Goal: Task Accomplishment & Management: Manage account settings

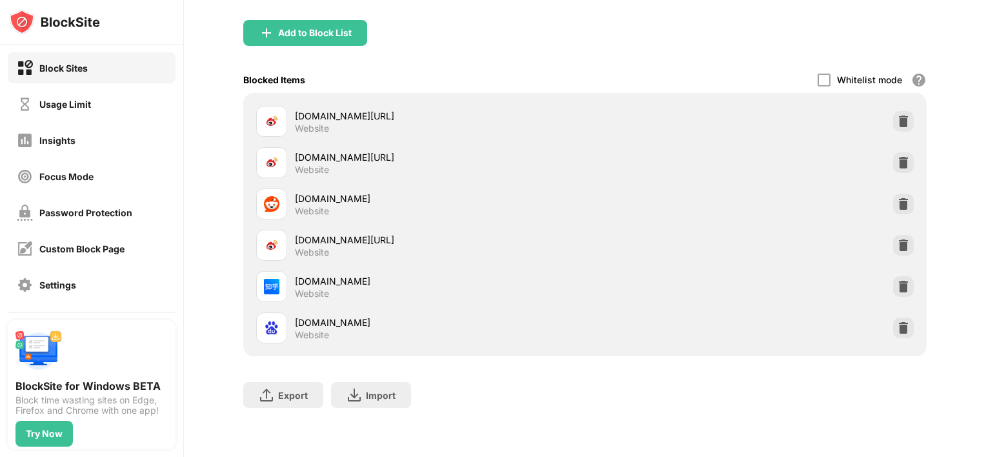
scroll to position [139, 0]
click at [898, 321] on img at bounding box center [903, 327] width 13 height 13
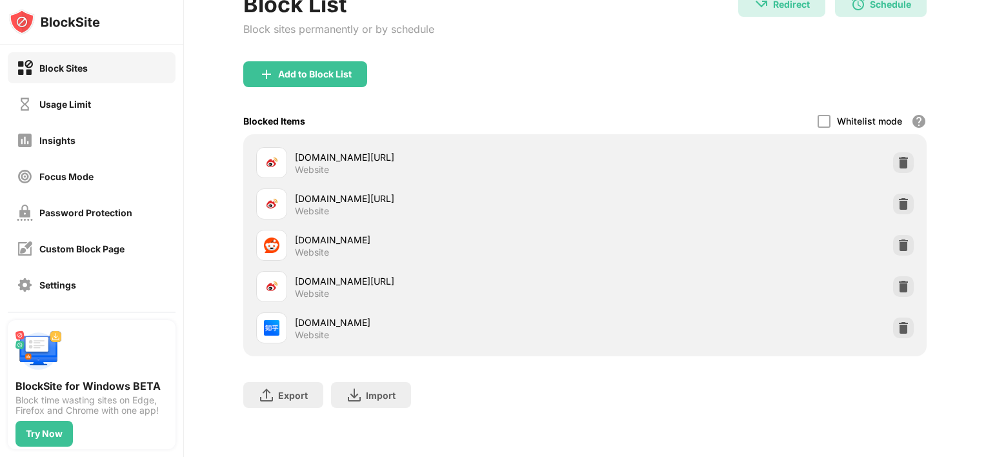
click at [493, 381] on div "Export Export Files (for websites items only) Import Import Files (for websites…" at bounding box center [585, 388] width 684 height 65
click at [106, 106] on div "Usage Limit" at bounding box center [92, 103] width 168 height 31
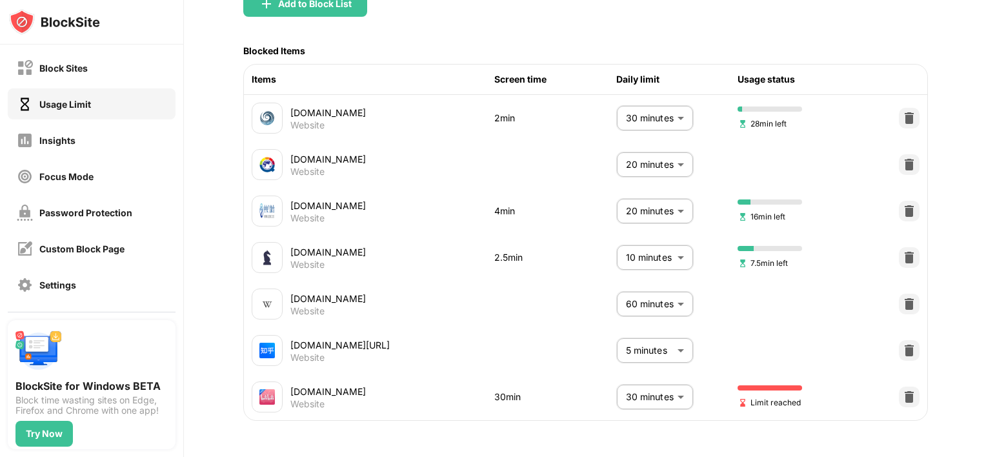
scroll to position [121, 0]
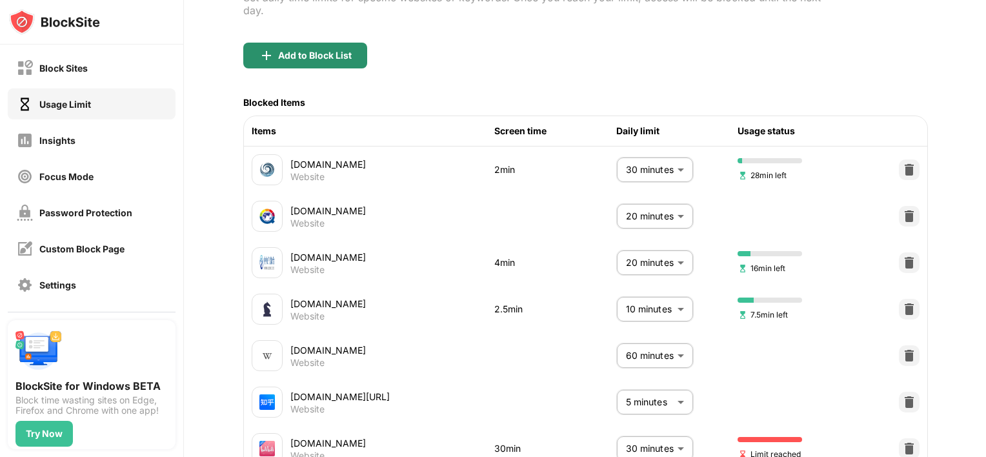
click at [330, 59] on div "Add to Block List" at bounding box center [315, 55] width 74 height 10
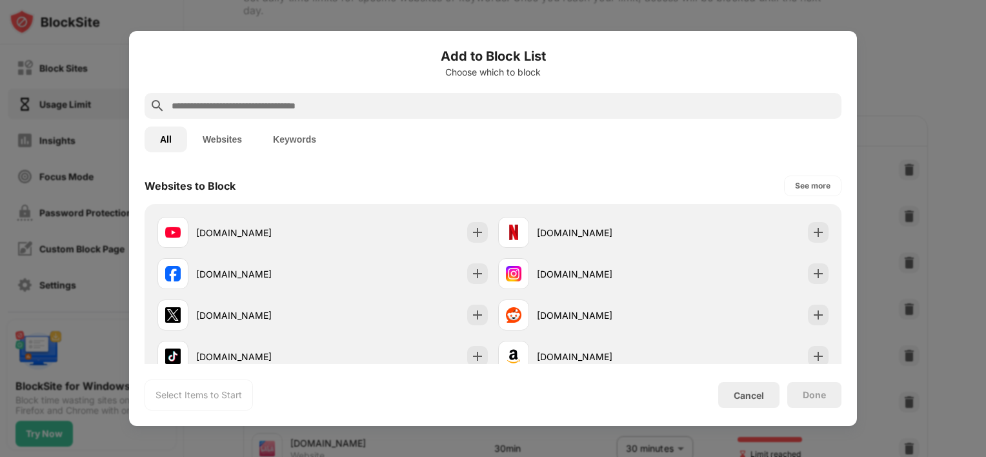
click at [308, 106] on input "text" at bounding box center [503, 105] width 666 height 15
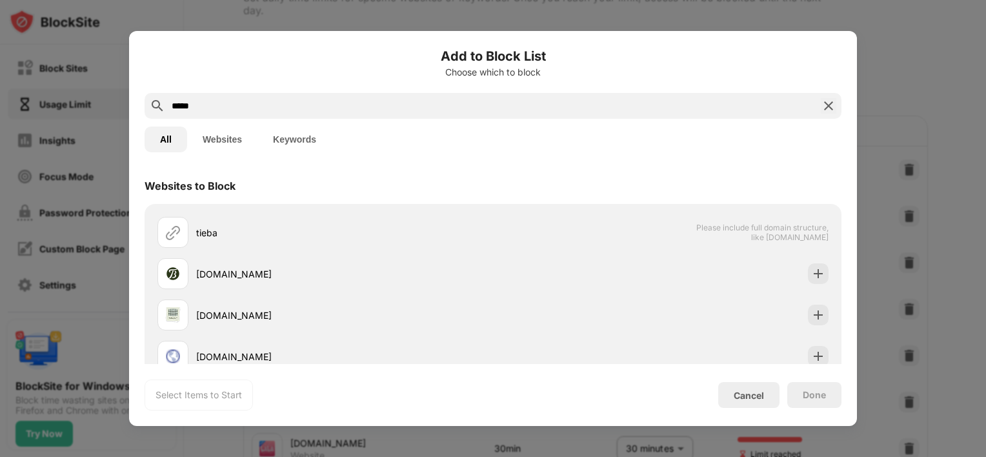
type input "*****"
click at [219, 134] on button "Websites" at bounding box center [222, 139] width 70 height 26
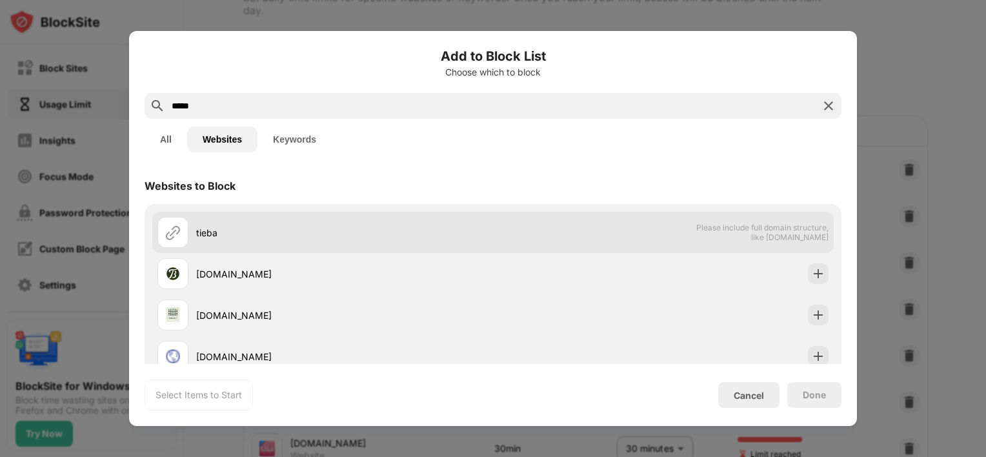
click at [394, 237] on div "tieba" at bounding box center [344, 233] width 297 height 14
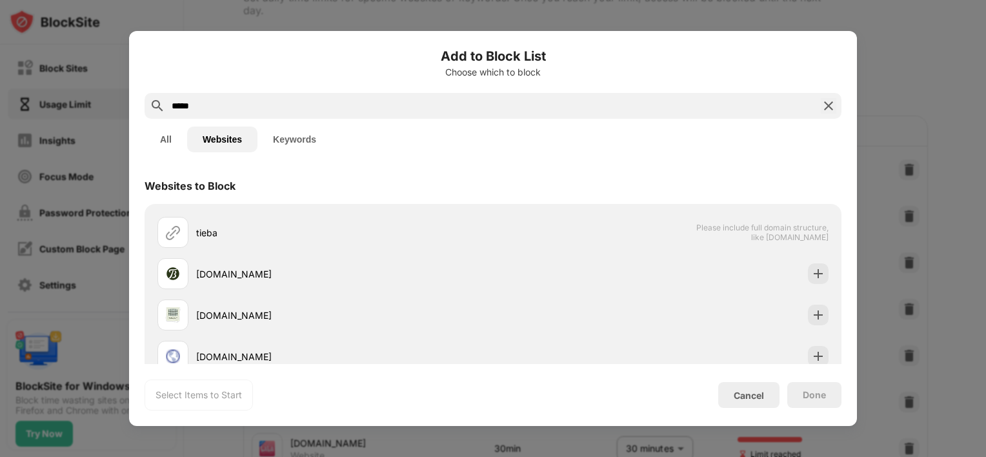
click at [163, 139] on button "All" at bounding box center [166, 139] width 43 height 26
click at [296, 140] on button "Keywords" at bounding box center [294, 139] width 74 height 26
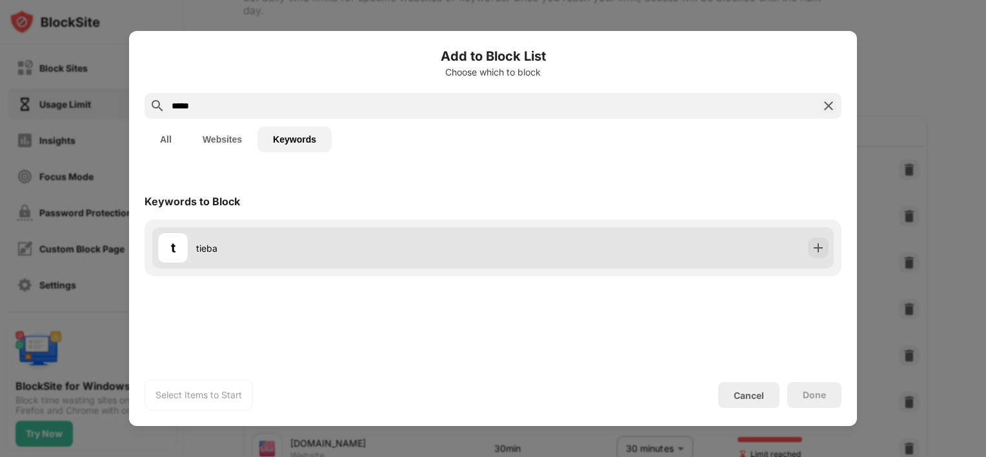
click at [332, 239] on div "t tieba" at bounding box center [325, 247] width 336 height 31
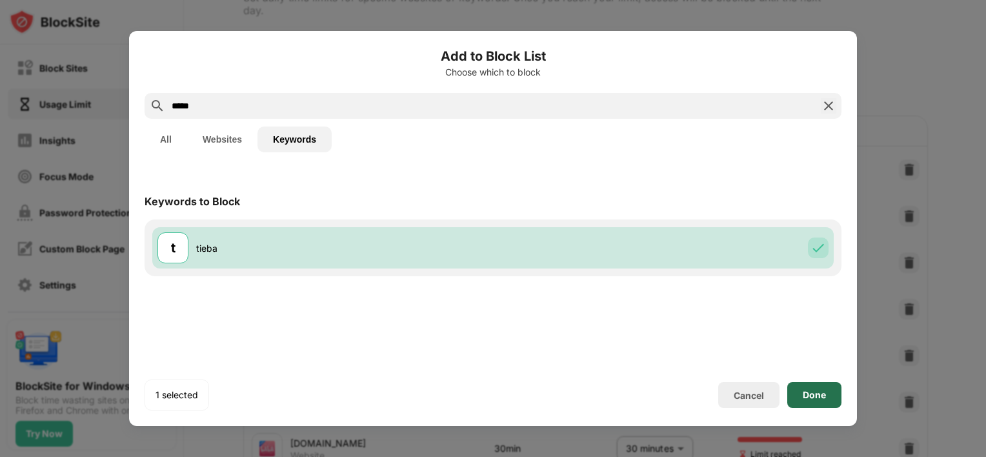
click at [819, 396] on div "Done" at bounding box center [814, 395] width 23 height 10
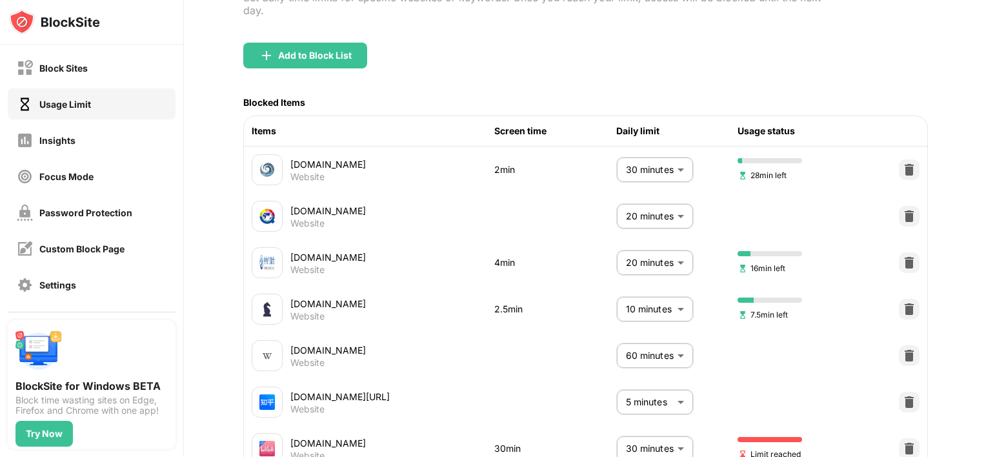
scroll to position [232, 0]
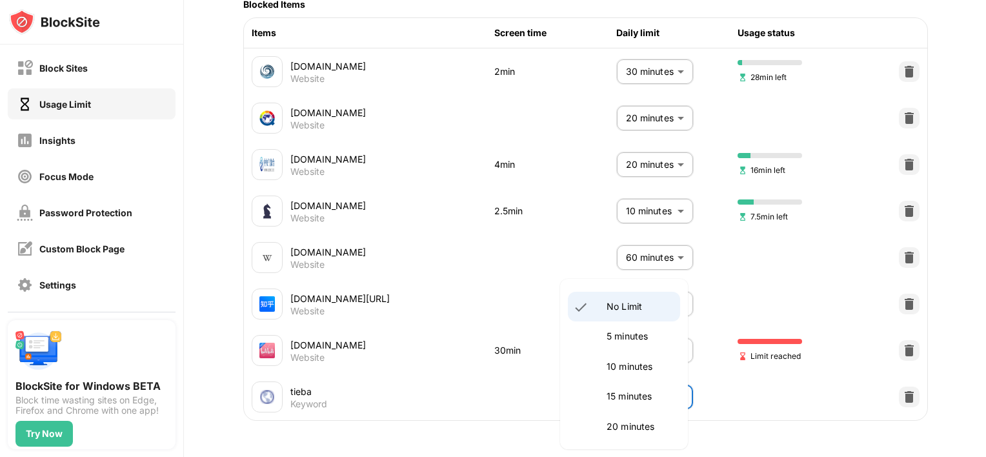
click at [675, 390] on body "Block Sites Usage Limit Insights Focus Mode Password Protection Custom Block Pa…" at bounding box center [493, 228] width 986 height 457
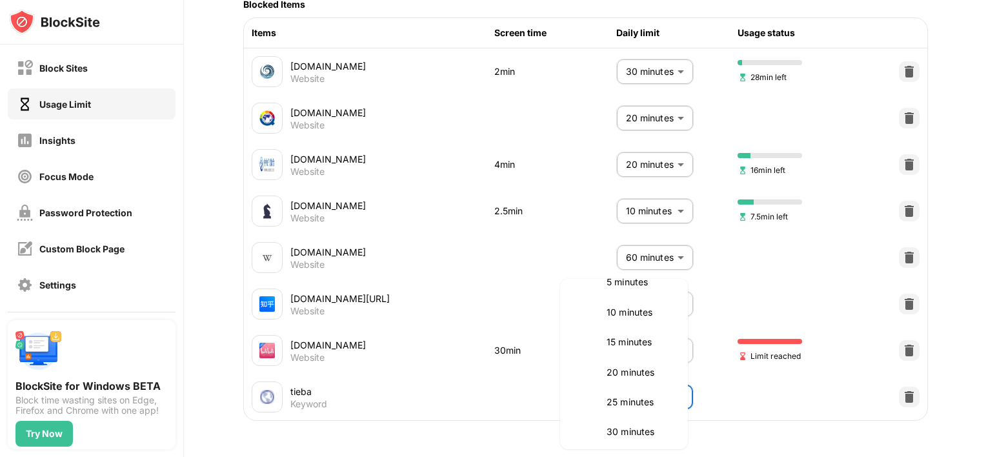
scroll to position [129, 0]
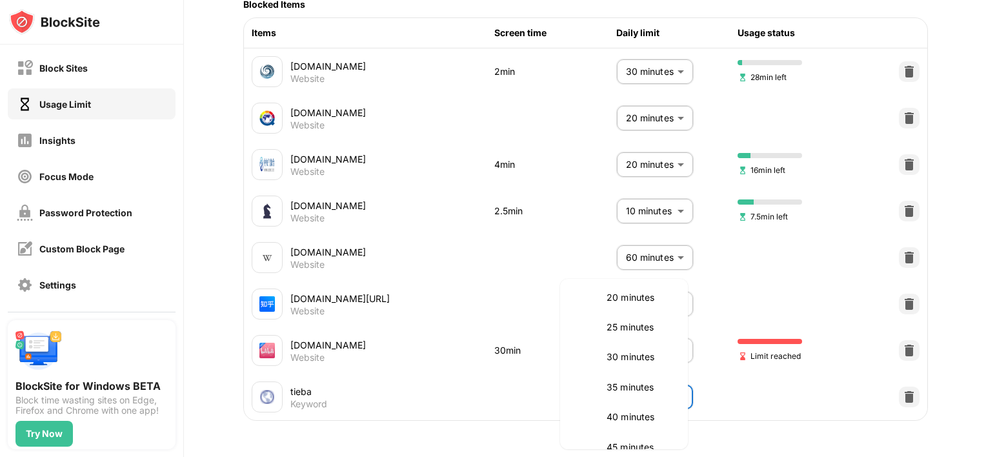
click at [623, 303] on p "20 minutes" at bounding box center [640, 297] width 66 height 14
type input "**"
click at [569, 426] on div "Usage Limit Set daily time limits for specific websites or keywords. Once you r…" at bounding box center [585, 141] width 802 height 632
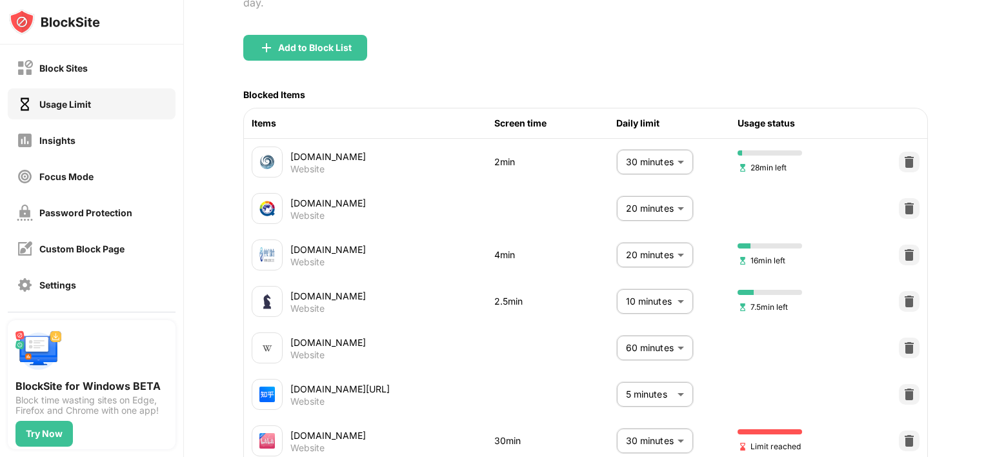
click at [316, 247] on div "[DOMAIN_NAME]" at bounding box center [392, 250] width 205 height 14
